Goal: Task Accomplishment & Management: Use online tool/utility

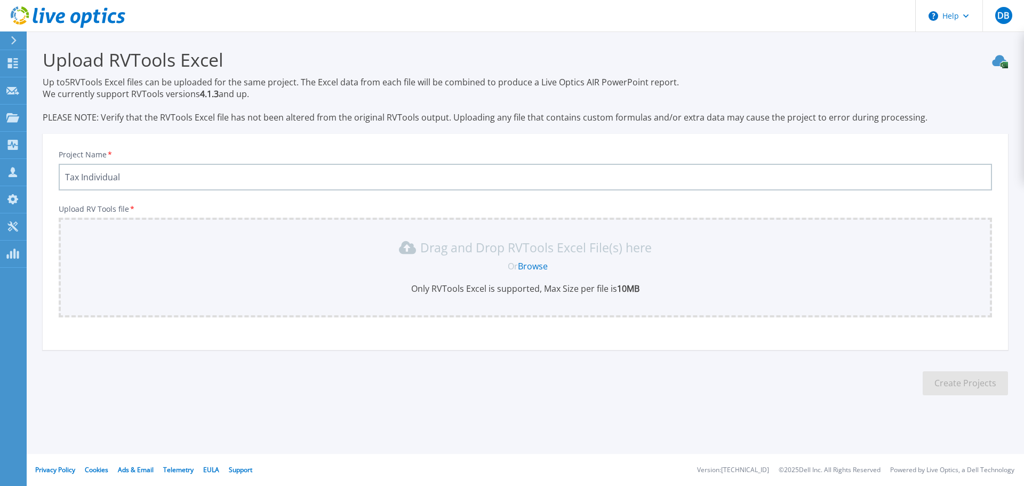
click at [529, 267] on link "Browse" at bounding box center [533, 266] width 30 height 12
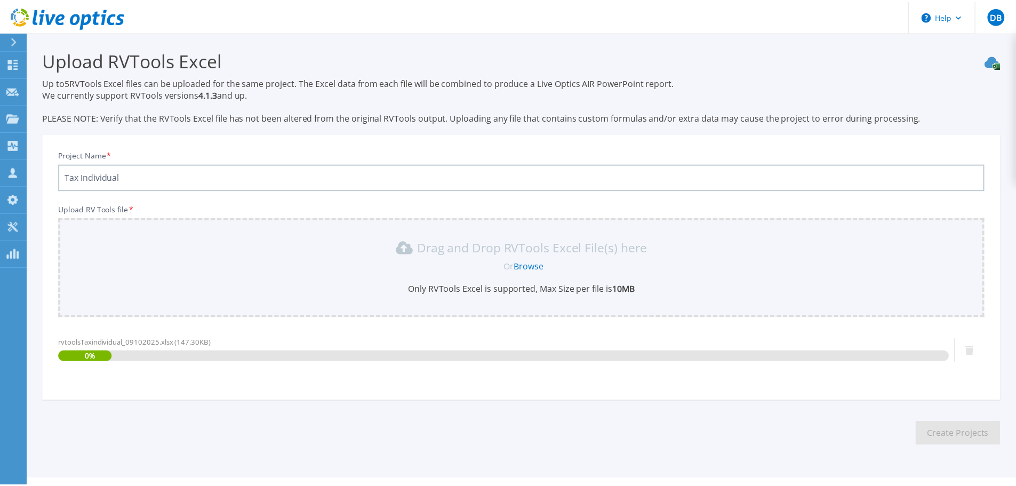
scroll to position [25, 0]
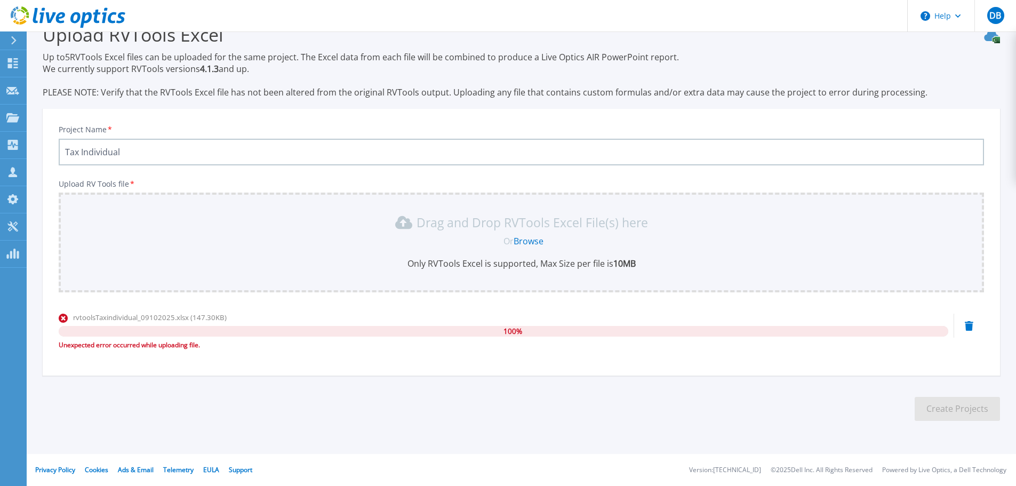
click at [206, 345] on div "Unexpected error occurred while uploading file." at bounding box center [504, 345] width 890 height 11
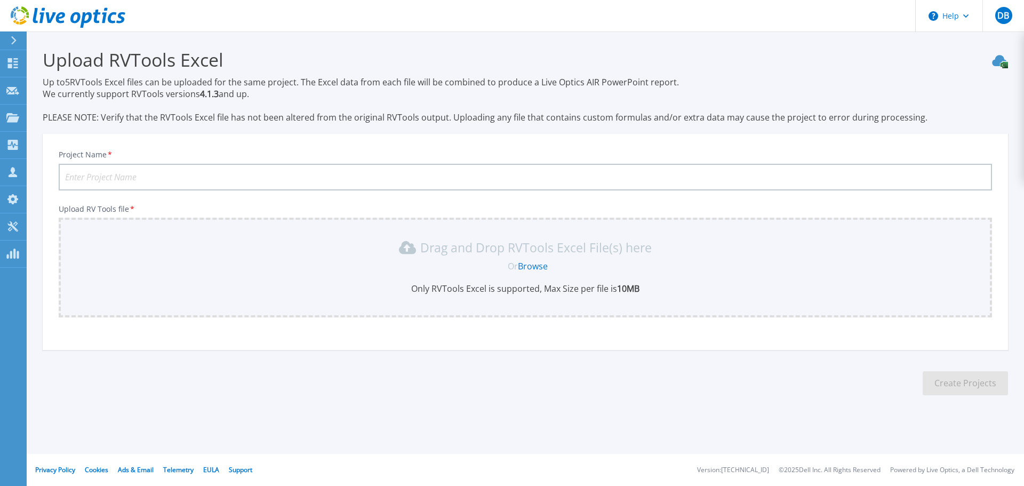
click at [325, 173] on input "Project Name *" at bounding box center [525, 177] width 933 height 27
type input "Tax Individual"
drag, startPoint x: 521, startPoint y: 258, endPoint x: 541, endPoint y: 267, distance: 22.2
click at [521, 259] on div "Drag and Drop RVTools Excel File(s) here Or Browse Only RVTools Excel is suppor…" at bounding box center [525, 266] width 921 height 55
click at [542, 267] on link "Browse" at bounding box center [533, 266] width 30 height 12
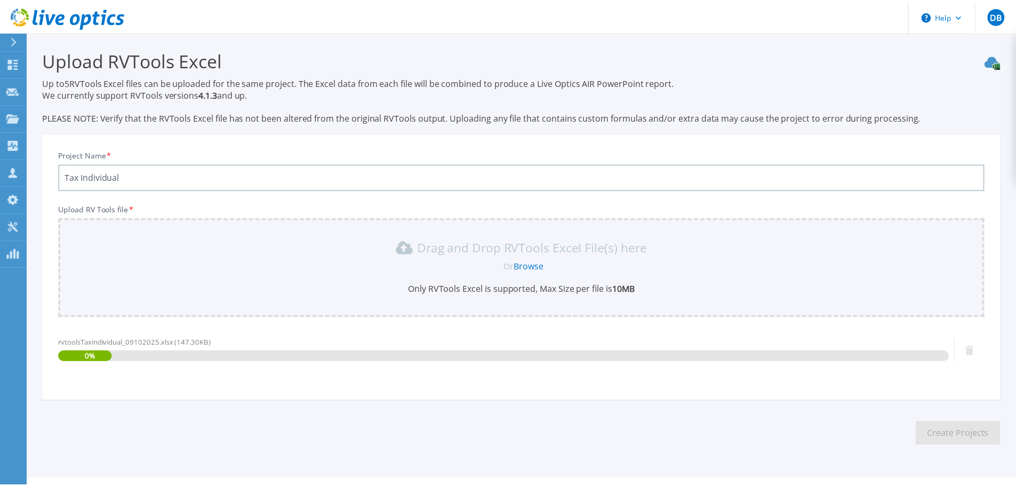
scroll to position [25, 0]
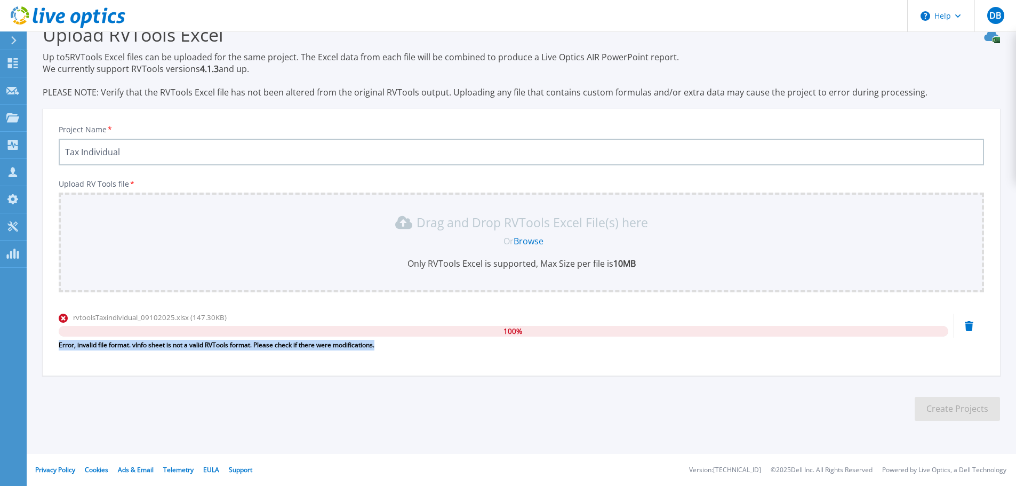
drag, startPoint x: 389, startPoint y: 343, endPoint x: 55, endPoint y: 348, distance: 333.9
click at [49, 348] on div "Project Name * Tax Individual Upload RV Tools file * Drag and Drop RVTools Exce…" at bounding box center [521, 246] width 957 height 260
copy div "Error, invalid file format. vInfo sheet is not a valid RVTools format. Please c…"
